Goal: Understand process/instructions: Learn how to perform a task or action

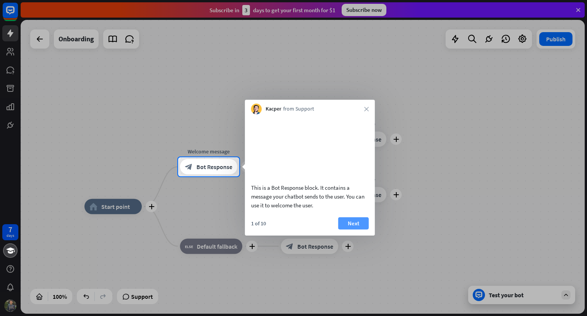
click at [348, 222] on button "Next" at bounding box center [353, 223] width 31 height 12
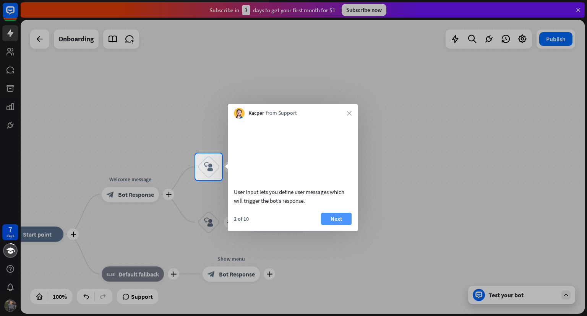
click at [344, 218] on button "Next" at bounding box center [336, 218] width 31 height 12
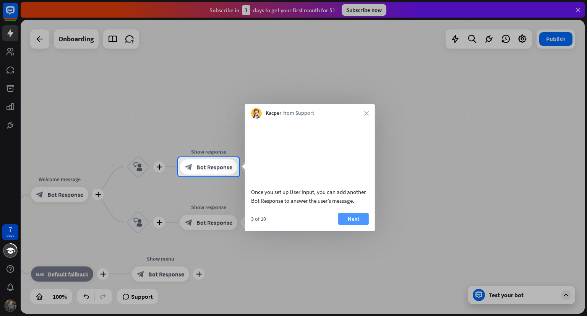
click at [356, 217] on button "Next" at bounding box center [353, 218] width 31 height 12
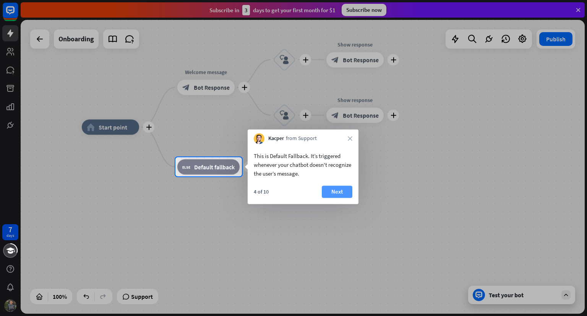
click at [336, 193] on button "Next" at bounding box center [337, 191] width 31 height 12
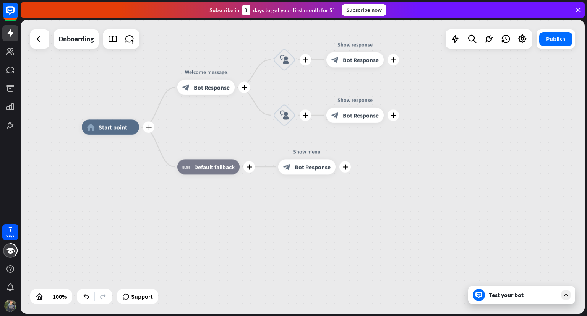
click at [548, 300] on div "Test your bot" at bounding box center [521, 294] width 107 height 18
click at [562, 295] on div at bounding box center [565, 294] width 9 height 9
click at [556, 42] on button "Publish" at bounding box center [555, 39] width 33 height 14
click at [553, 44] on button "Publish" at bounding box center [555, 39] width 33 height 14
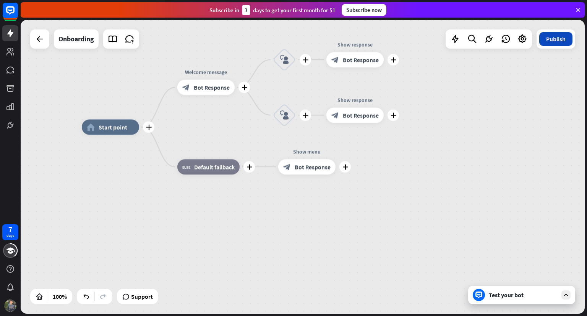
click at [540, 38] on button "Publish" at bounding box center [555, 39] width 33 height 14
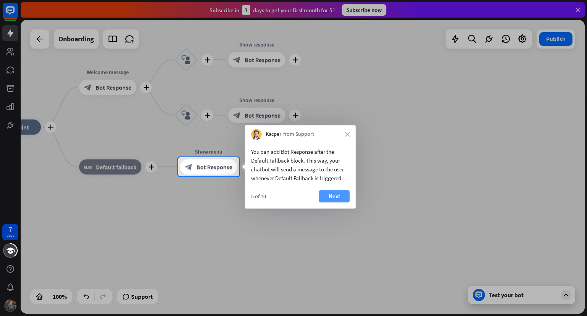
click at [332, 198] on button "Next" at bounding box center [334, 196] width 31 height 12
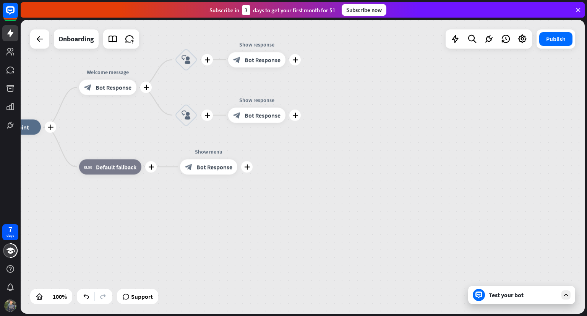
click at [504, 305] on div "7 days close Product Help First steps Get started with ChatBot Help Center Foll…" at bounding box center [293, 158] width 587 height 316
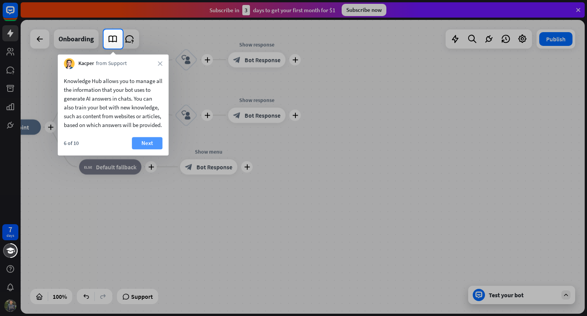
click at [151, 147] on button "Next" at bounding box center [147, 143] width 31 height 12
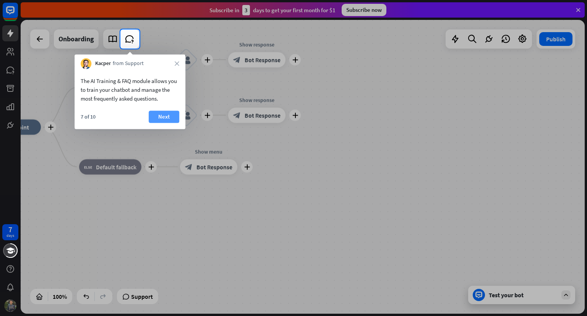
click at [165, 115] on button "Next" at bounding box center [164, 116] width 31 height 12
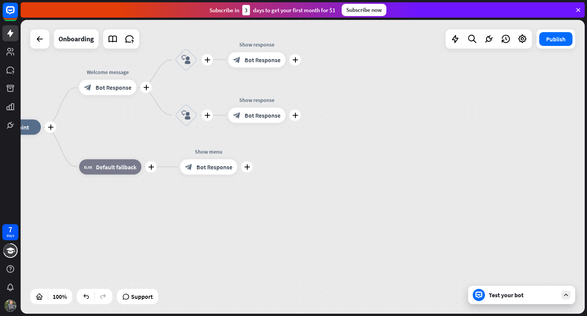
click at [529, 297] on div "Test your bot" at bounding box center [523, 295] width 69 height 8
click at [566, 292] on icon at bounding box center [565, 294] width 7 height 7
